Goal: Task Accomplishment & Management: Manage account settings

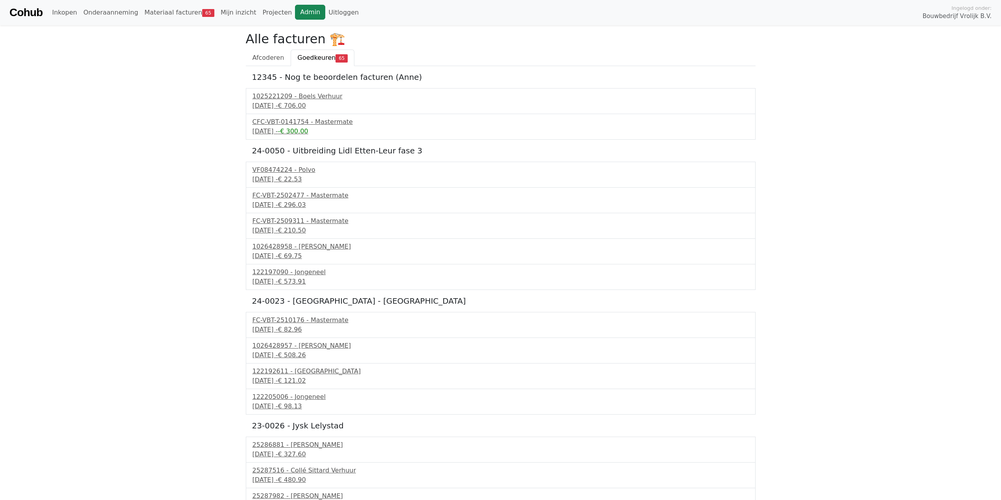
click at [295, 13] on link "Admin" at bounding box center [310, 12] width 30 height 15
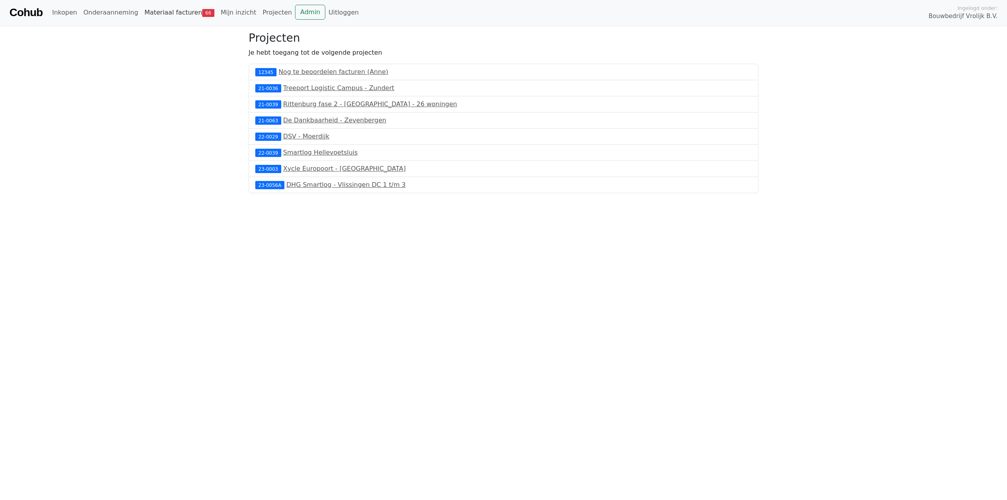
click at [187, 13] on link "Materiaal facturen 66" at bounding box center [179, 13] width 76 height 16
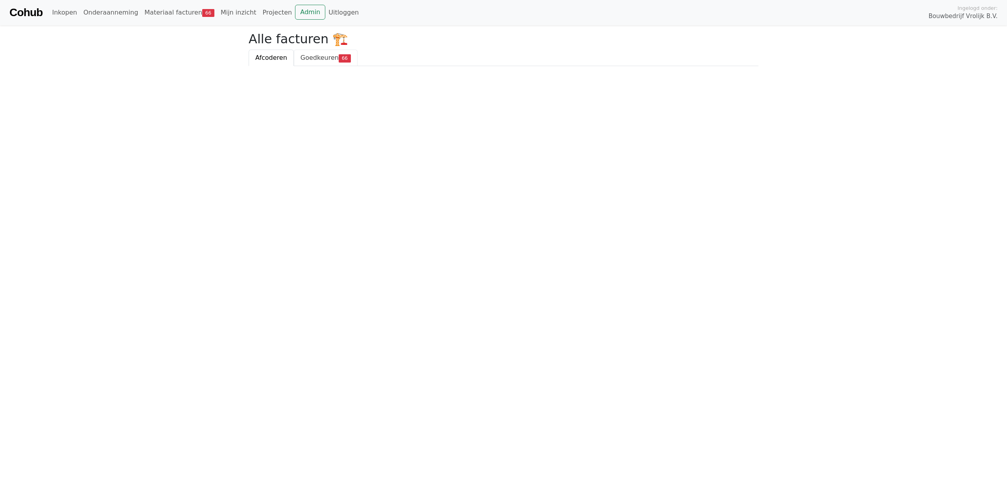
click at [330, 63] on link "Goedkeuren 66" at bounding box center [326, 58] width 64 height 17
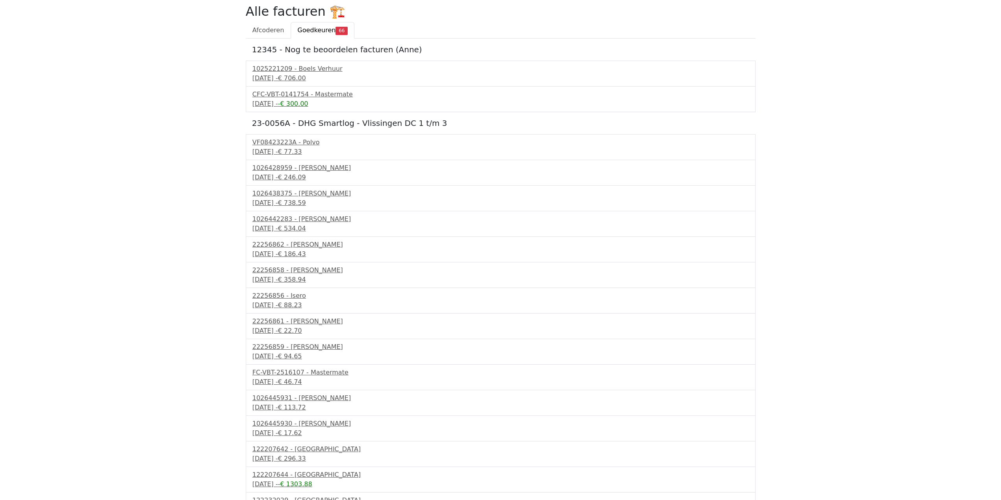
scroll to position [39, 0]
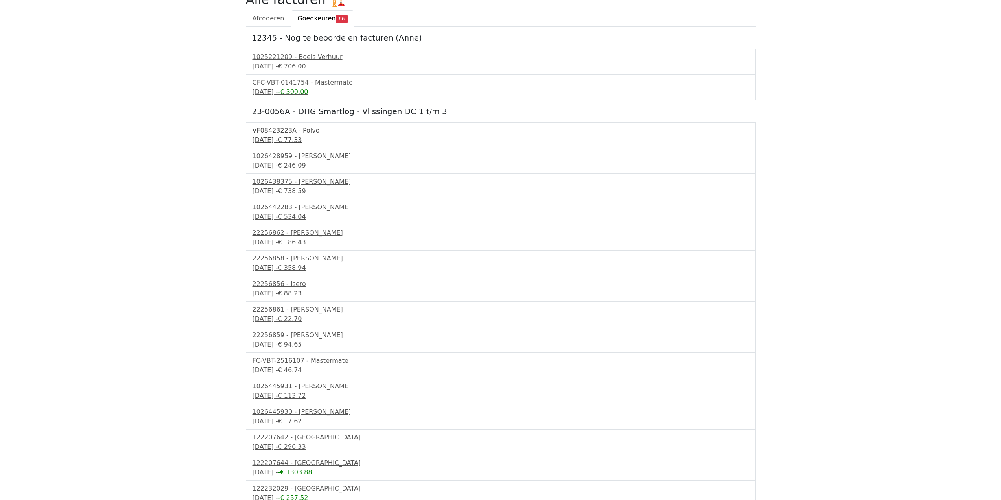
click at [281, 134] on div "VF08423223A - Polvo" at bounding box center [501, 130] width 496 height 9
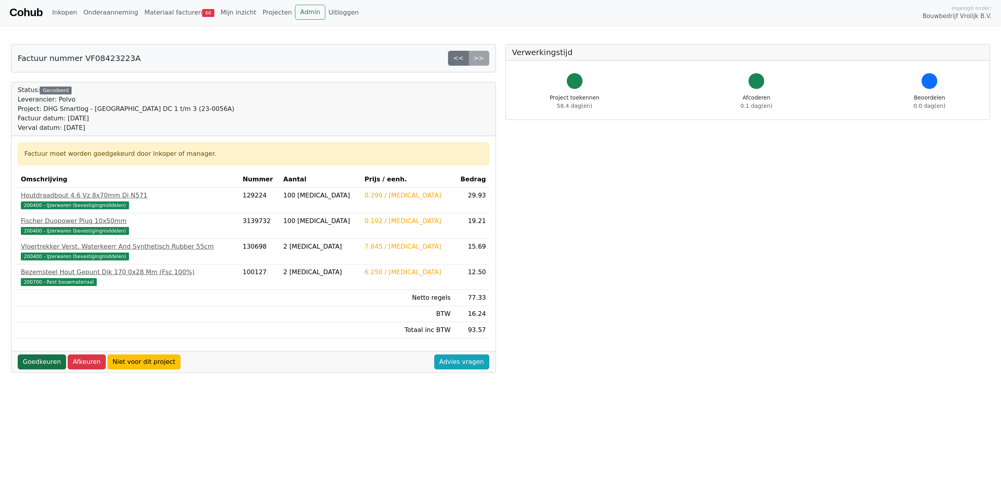
click at [52, 362] on link "Goedkeuren" at bounding box center [42, 361] width 48 height 15
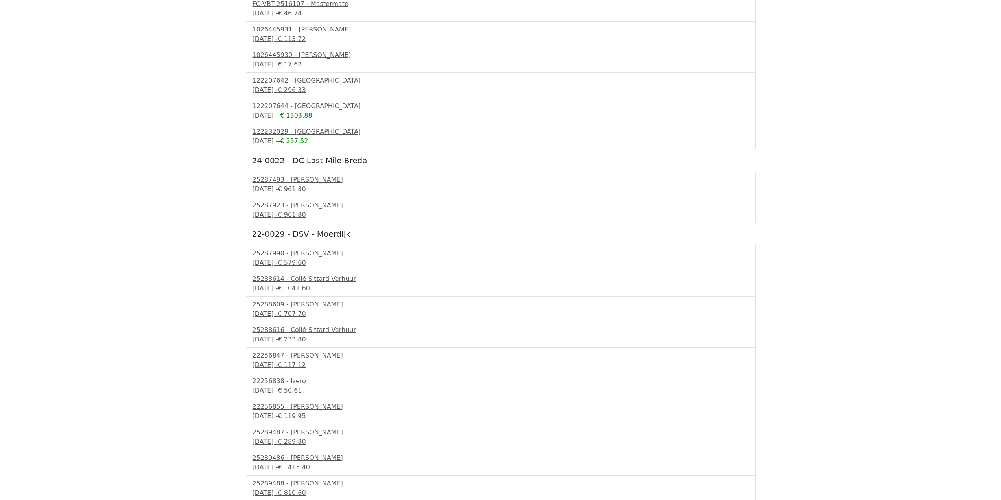
scroll to position [905, 0]
